Goal: Information Seeking & Learning: Learn about a topic

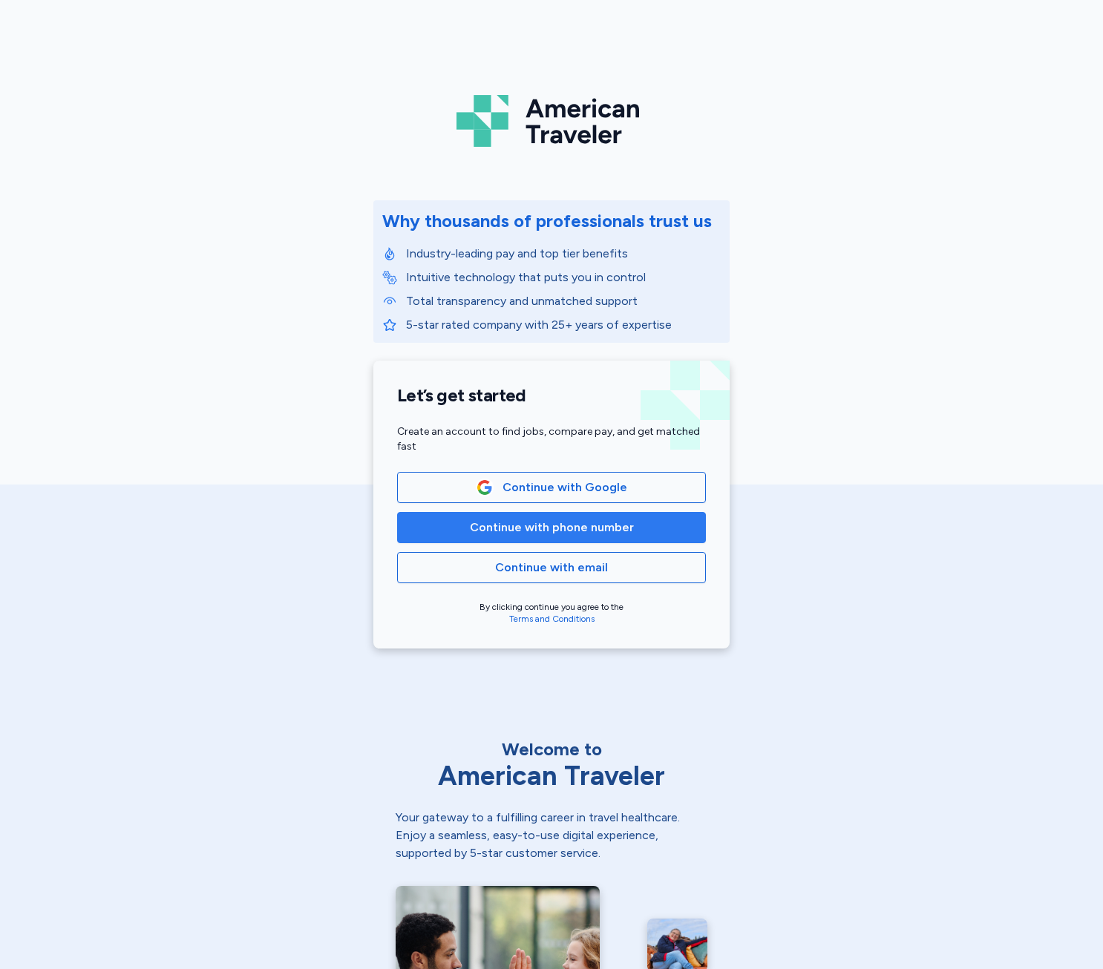
click at [527, 529] on span "Continue with phone number" at bounding box center [552, 528] width 164 height 18
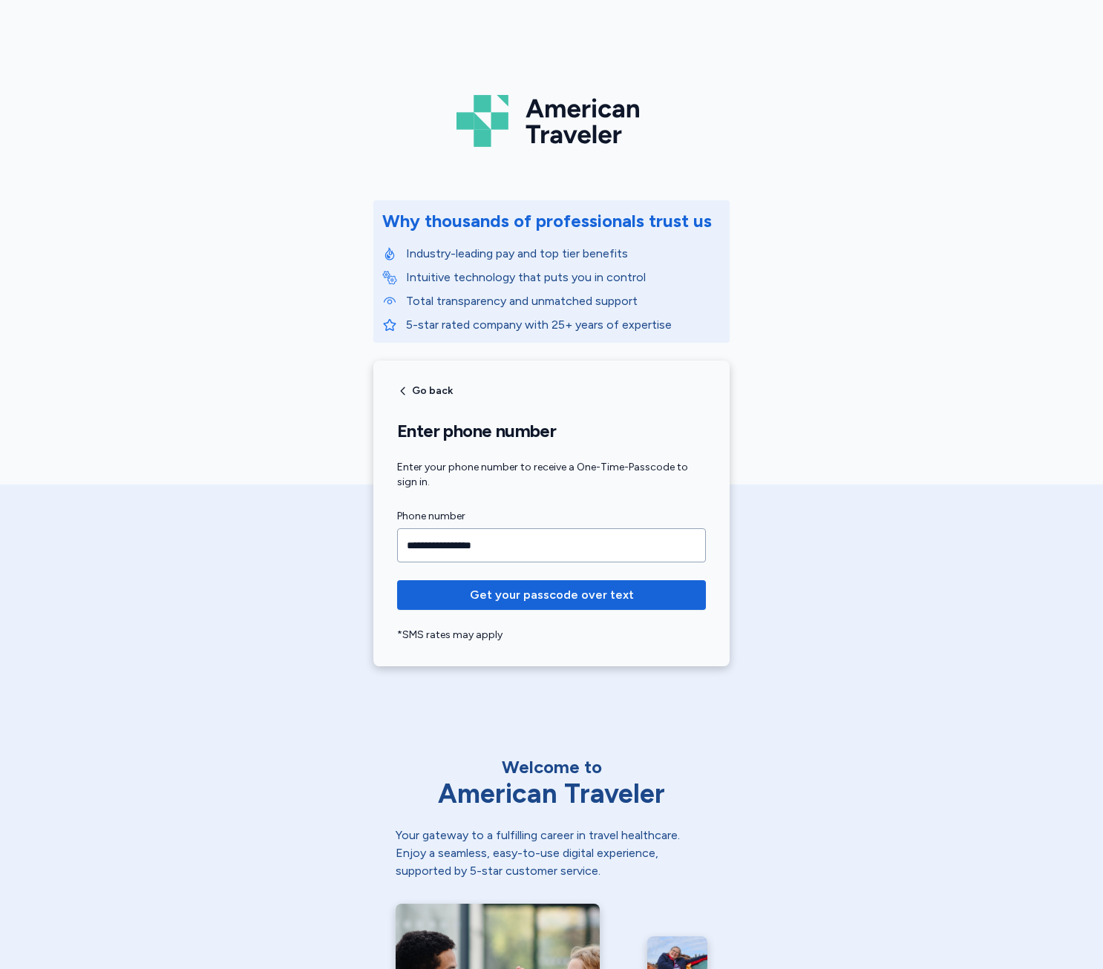
type input "**********"
click at [397, 580] on button "Get your passcode over text" at bounding box center [551, 595] width 309 height 30
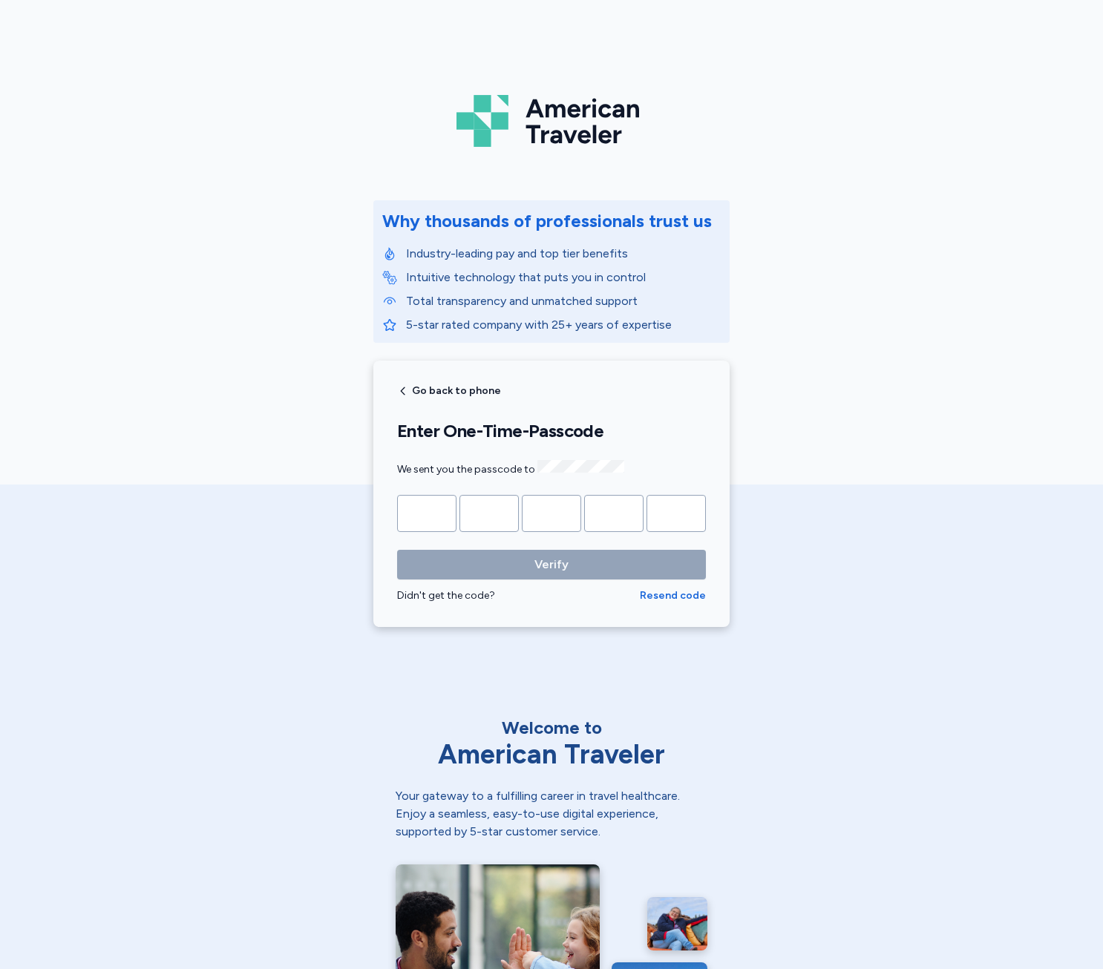
type input "*"
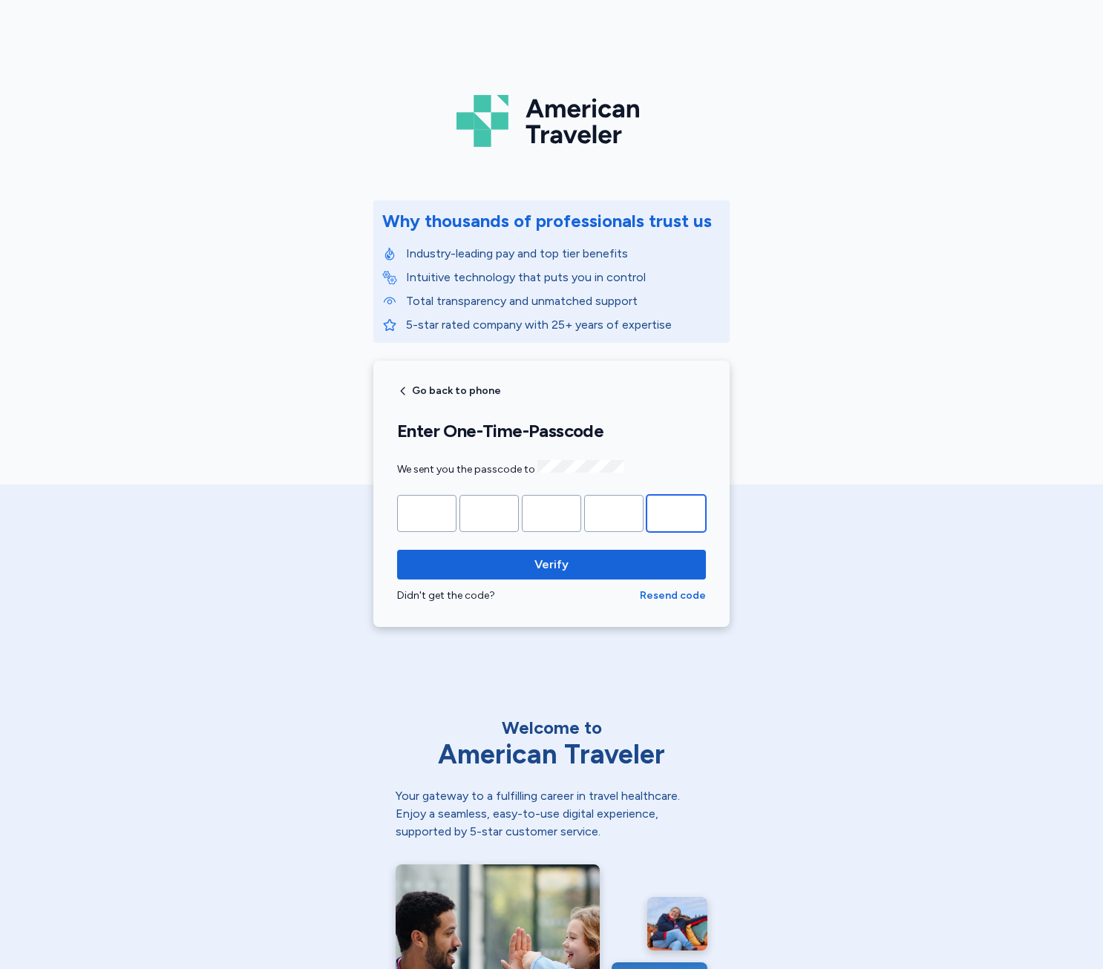
type input "*"
click at [513, 577] on button "Verify" at bounding box center [551, 565] width 309 height 30
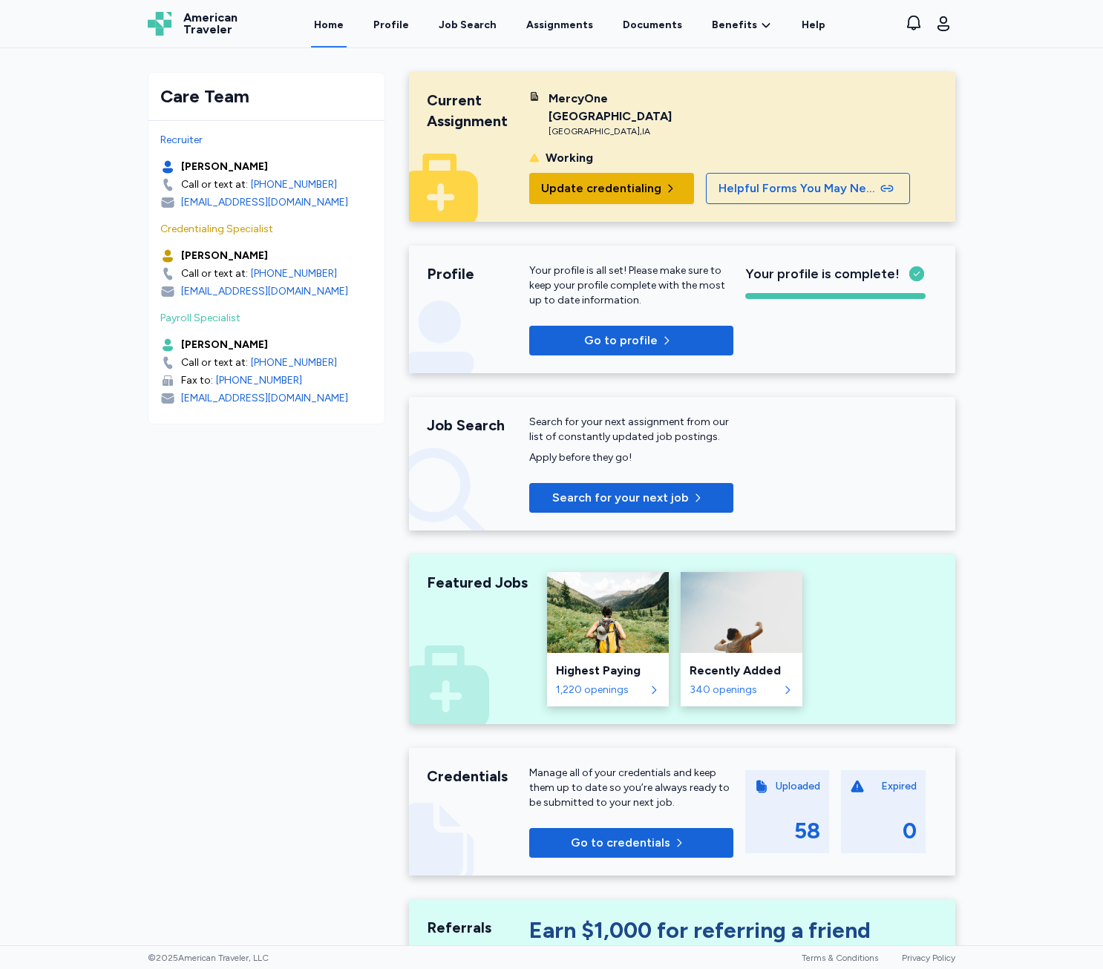
click at [651, 197] on button "Update credentialing" at bounding box center [611, 188] width 165 height 31
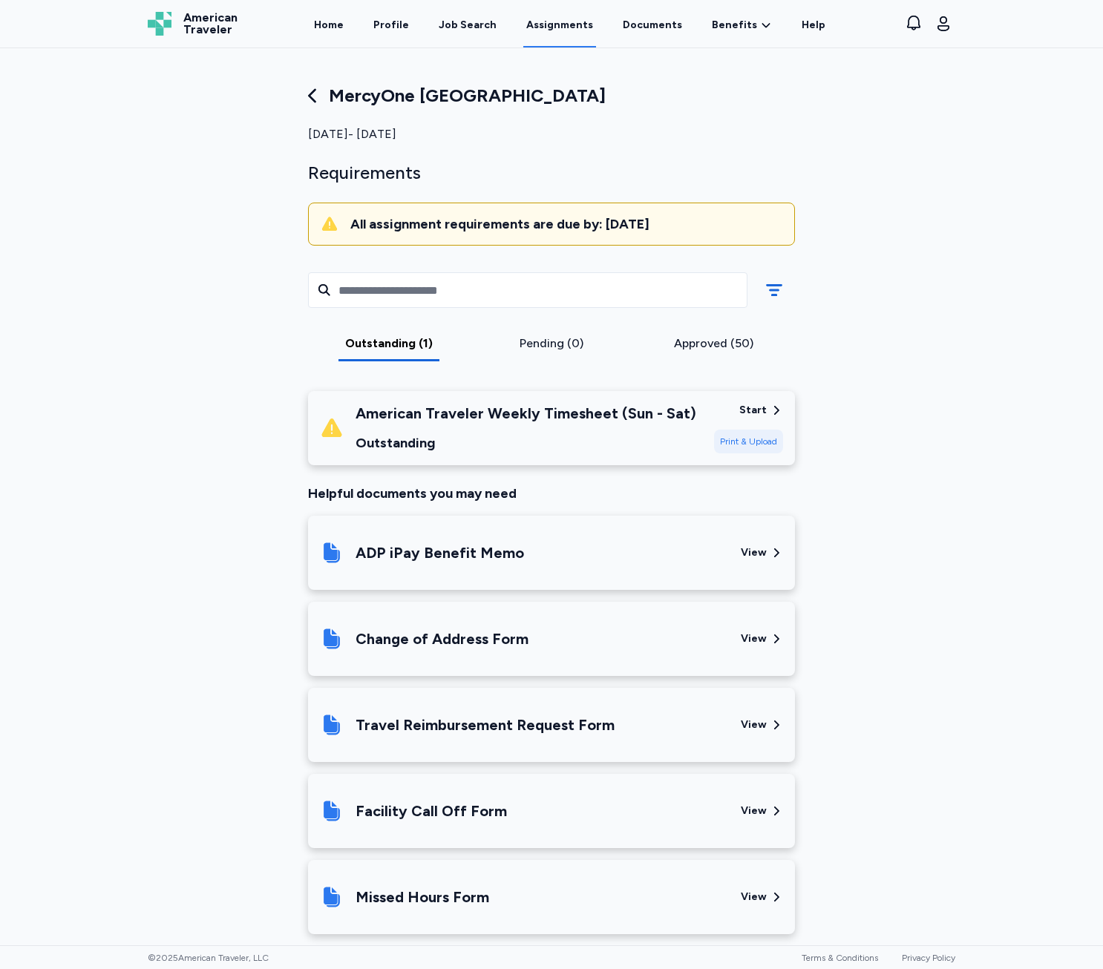
click at [563, 398] on div "American Traveler Weekly Timesheet (Sun - Sat) Outstanding Start Print & Upload" at bounding box center [551, 428] width 487 height 74
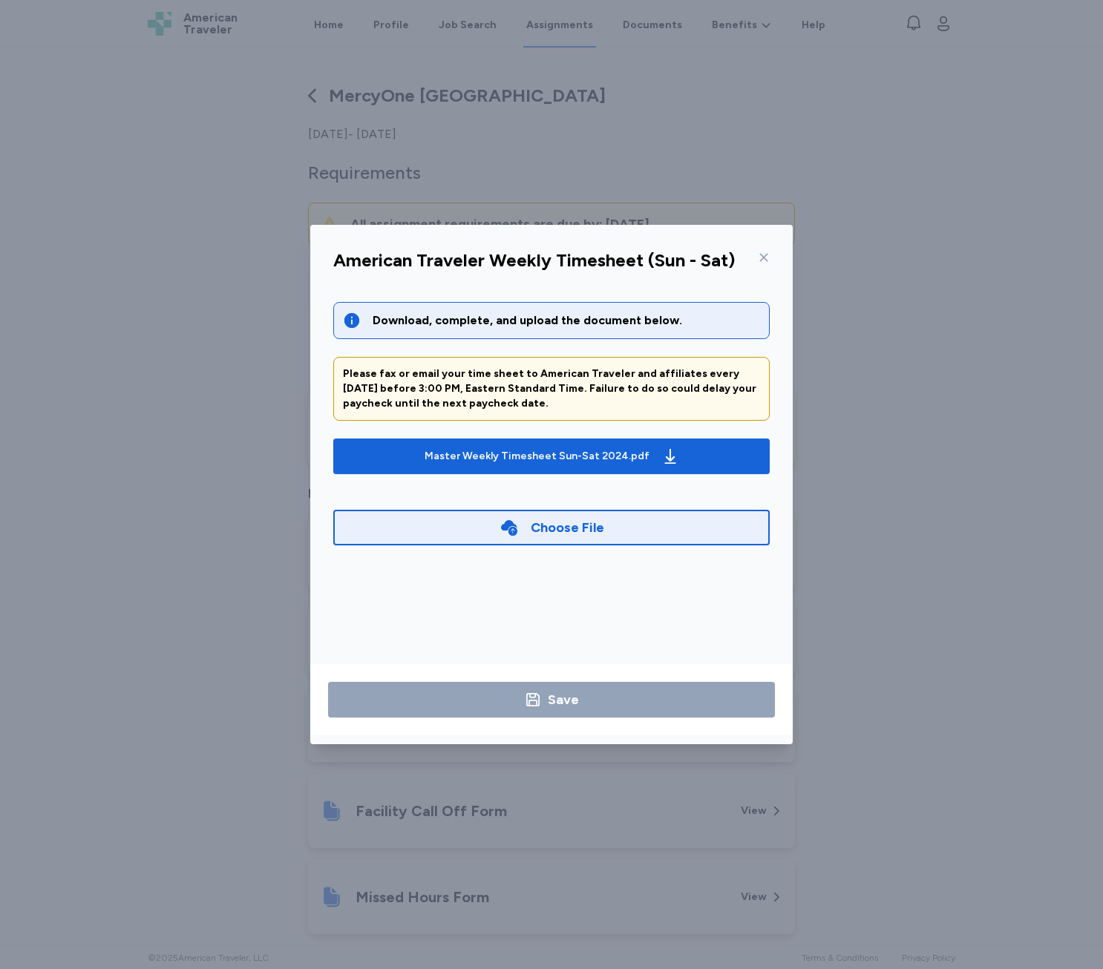
drag, startPoint x: 822, startPoint y: 244, endPoint x: 742, endPoint y: 273, distance: 85.2
click at [742, 273] on div "American Traveler Weekly Timesheet (Sun - Sat) Download, complete, and upload t…" at bounding box center [551, 484] width 1103 height 969
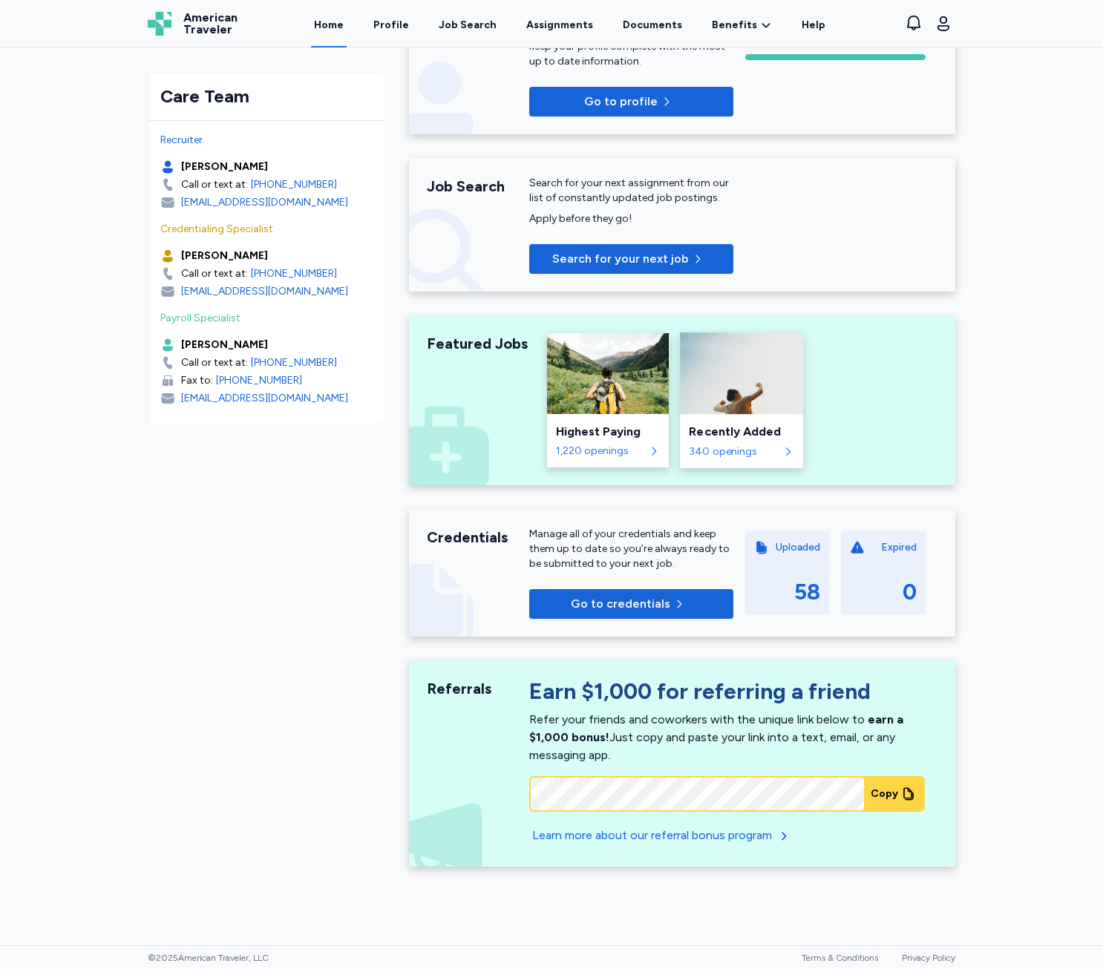
scroll to position [243, 0]
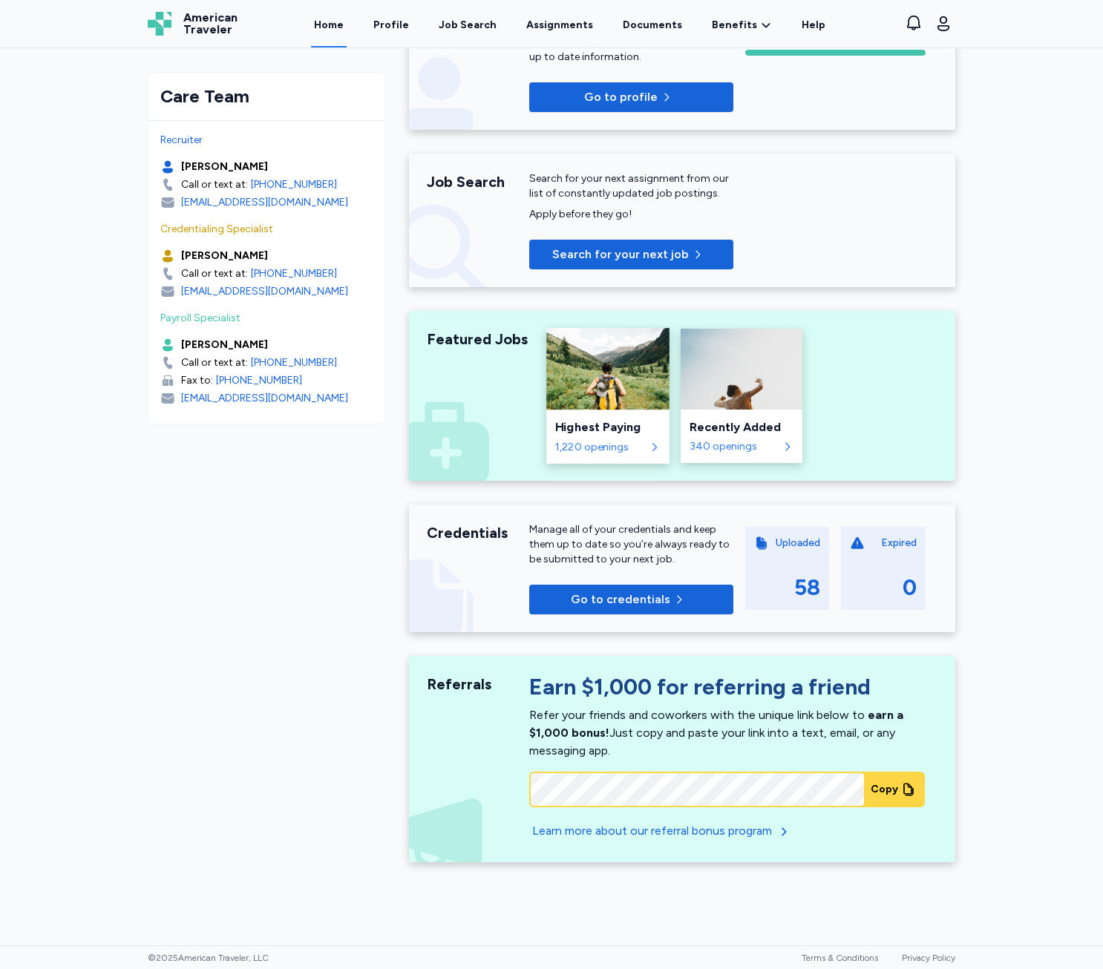
click at [588, 435] on div "Highest Paying" at bounding box center [607, 428] width 105 height 18
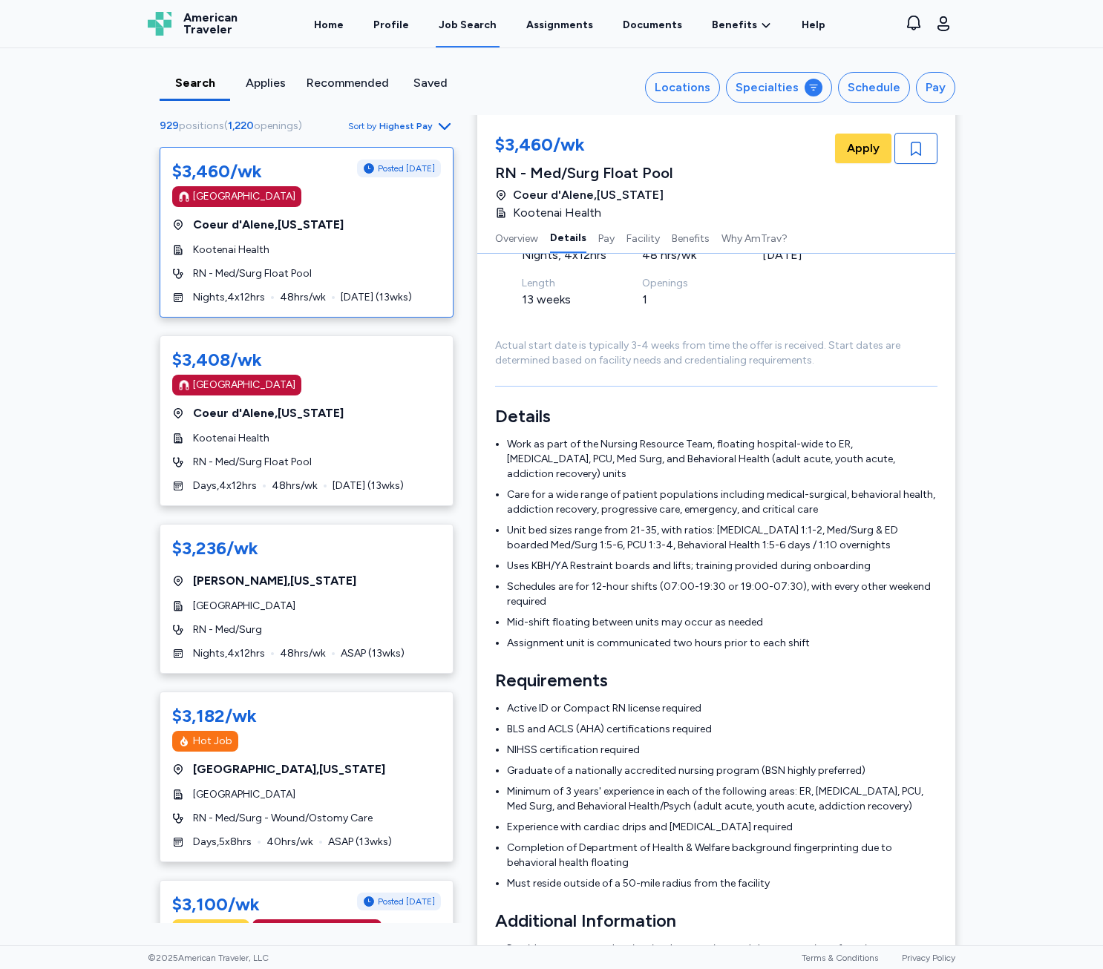
scroll to position [74, 0]
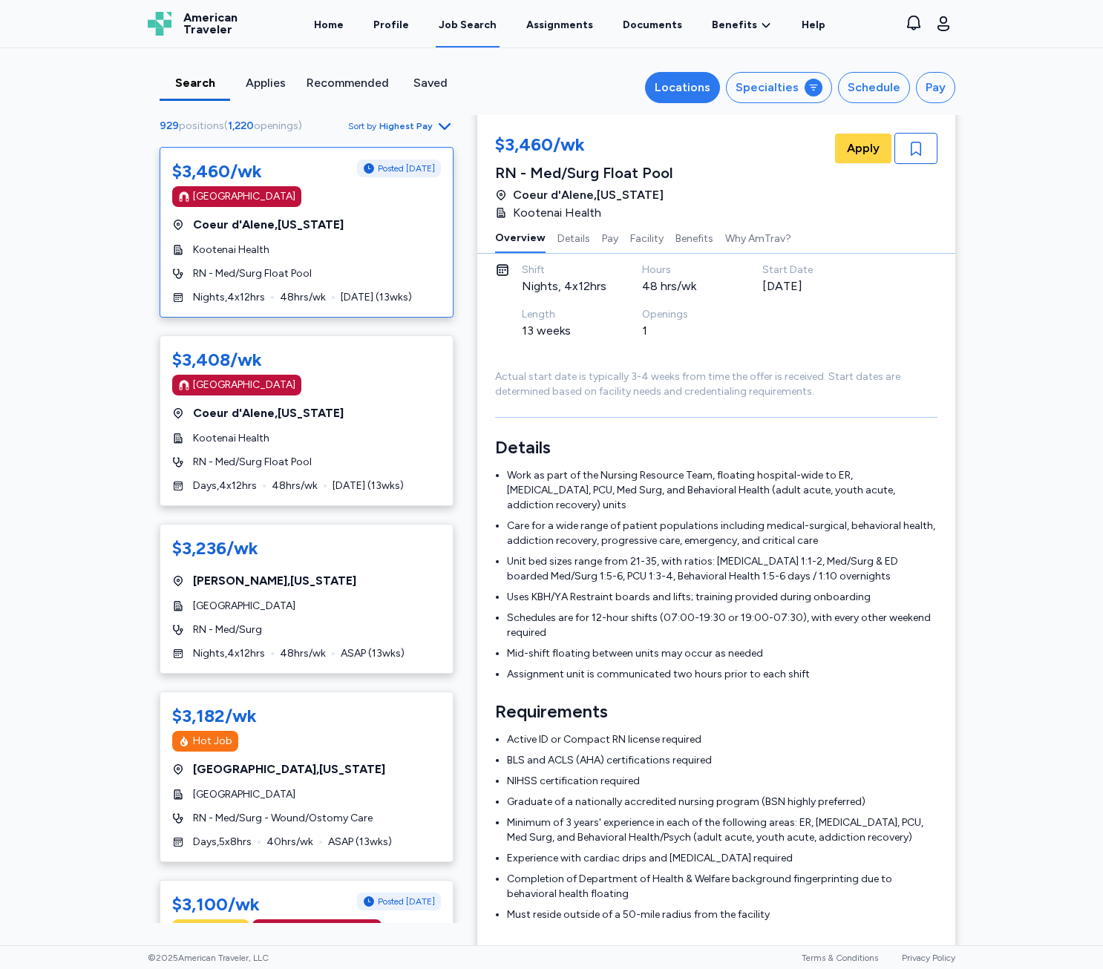
click at [684, 99] on button "Locations" at bounding box center [682, 87] width 75 height 31
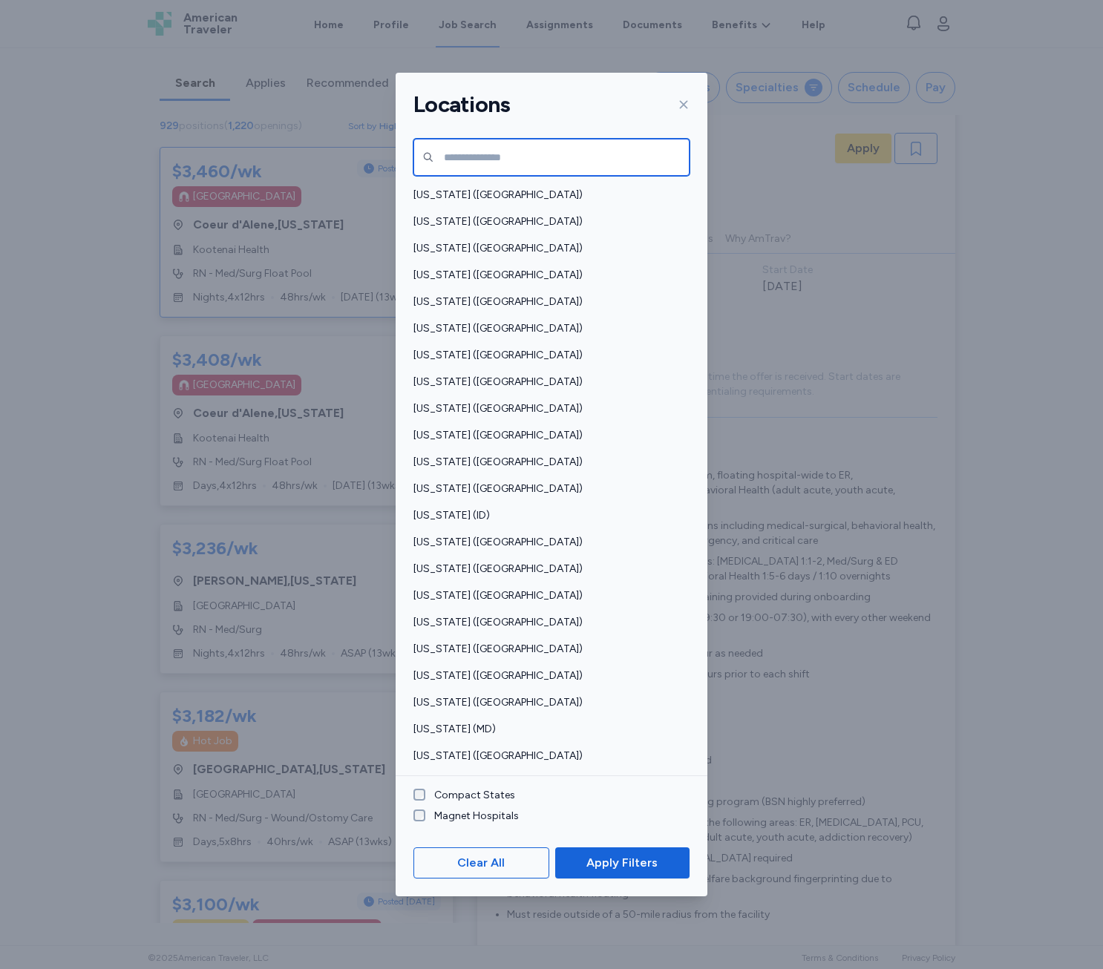
click at [523, 174] on input "text" at bounding box center [551, 157] width 276 height 37
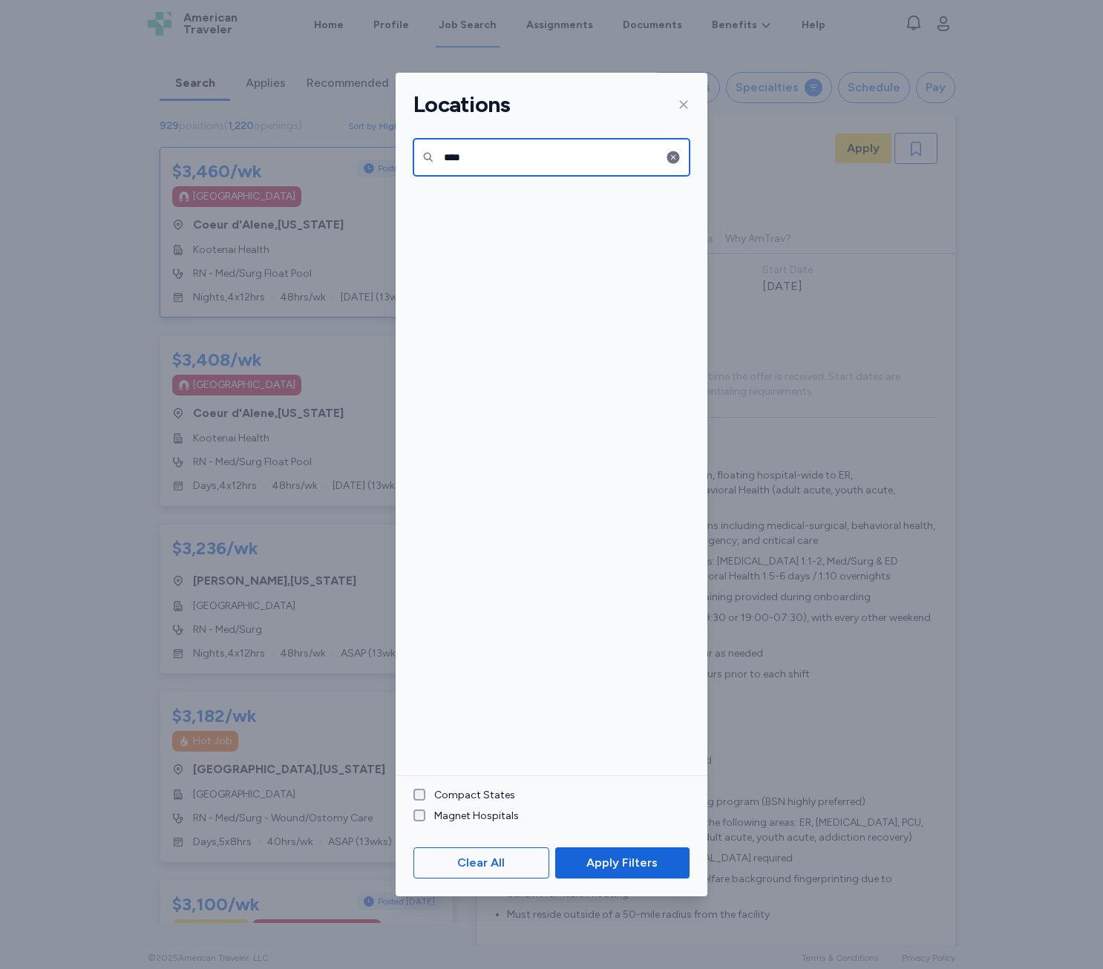
type input "****"
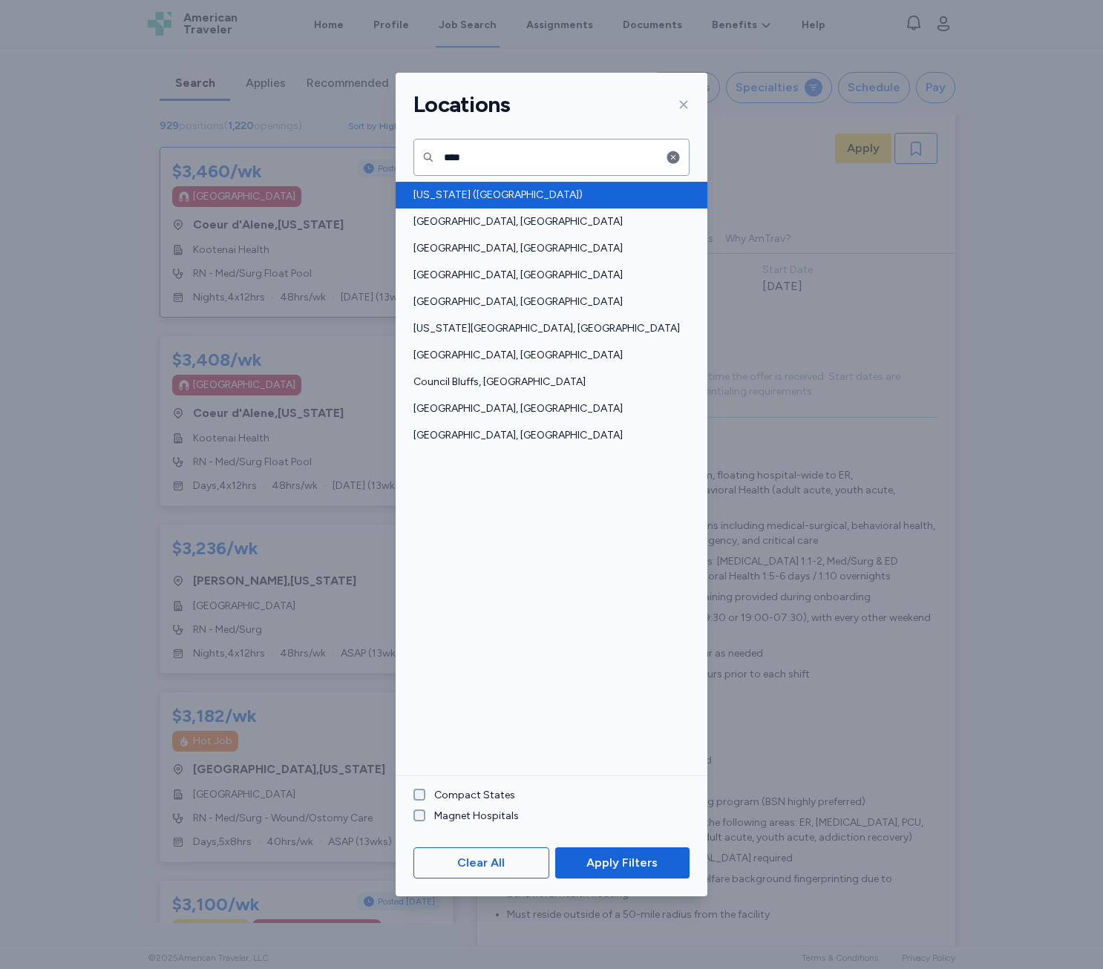
click at [513, 188] on div "[US_STATE] ([GEOGRAPHIC_DATA])" at bounding box center [552, 195] width 312 height 27
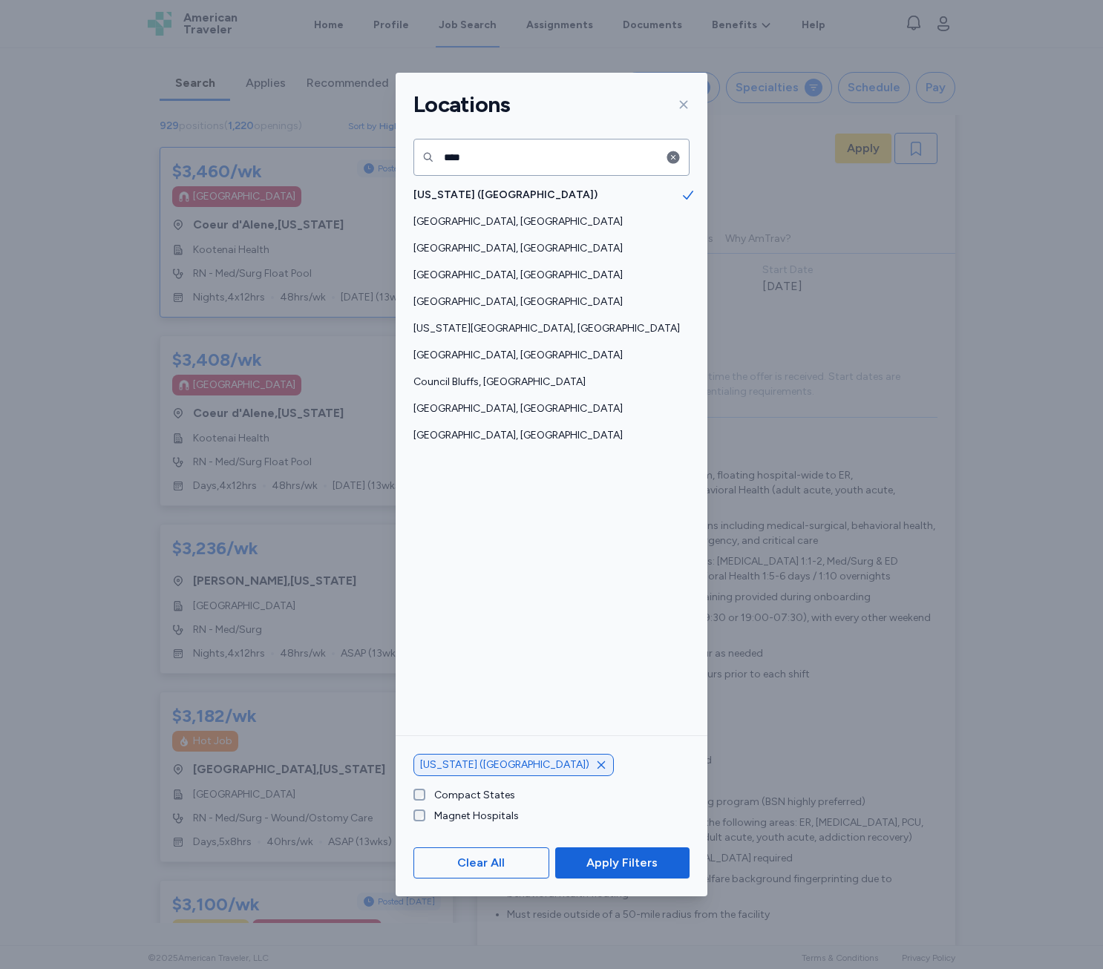
click at [658, 845] on div "Clear All Apply Filters" at bounding box center [552, 863] width 312 height 67
click at [664, 855] on span "Apply Filters" at bounding box center [622, 863] width 111 height 18
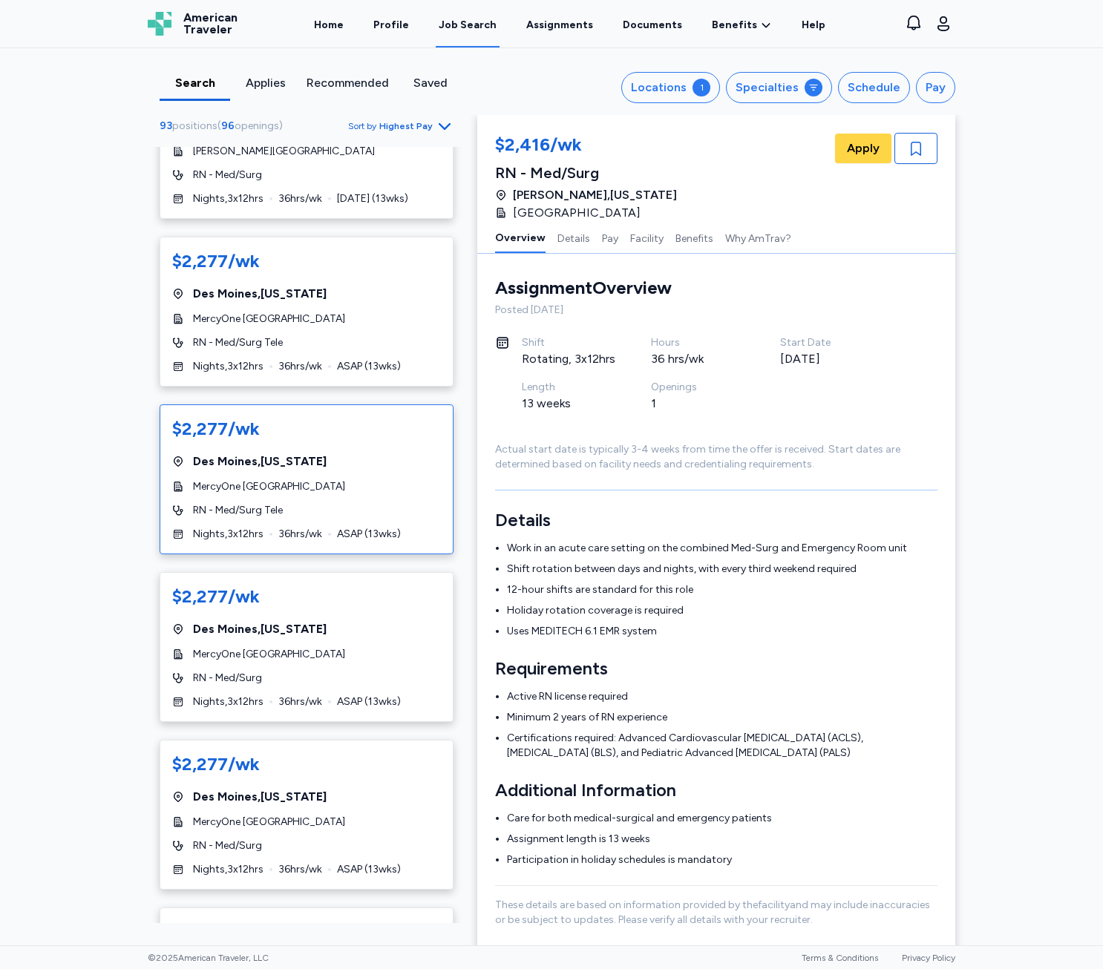
scroll to position [297, 0]
